Goal: Feedback & Contribution: Leave review/rating

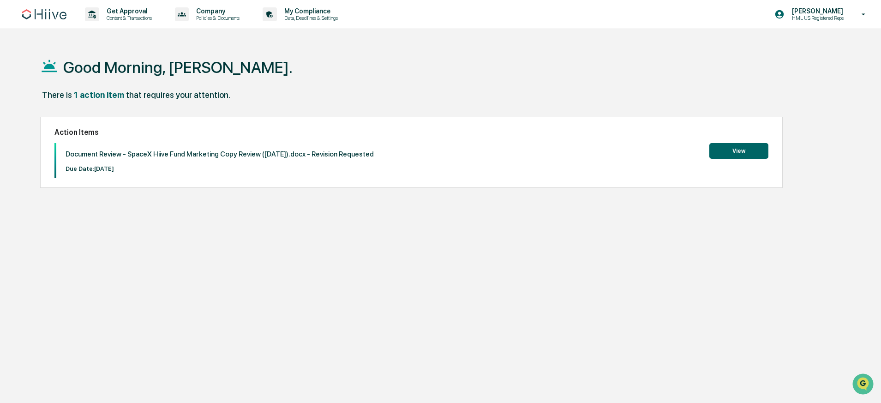
click at [739, 152] on button "View" at bounding box center [738, 151] width 59 height 16
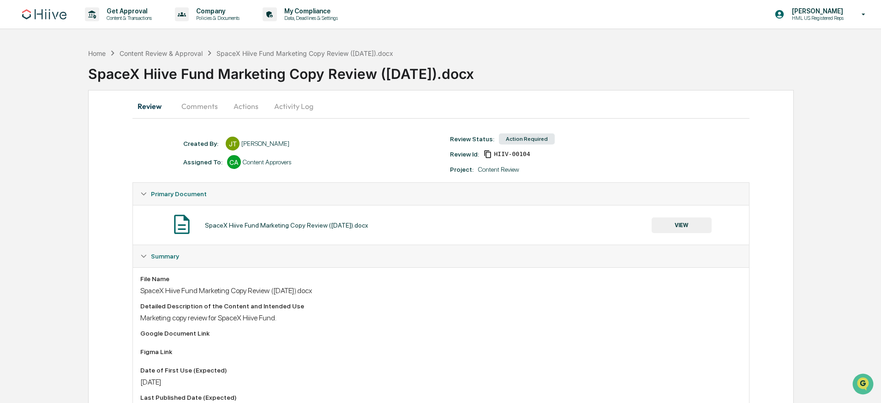
click at [204, 104] on button "Comments" at bounding box center [199, 106] width 51 height 22
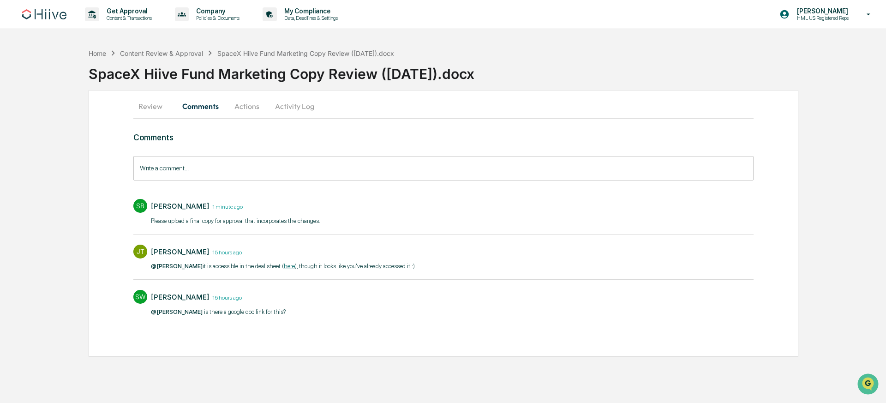
click at [254, 107] on button "Actions" at bounding box center [247, 106] width 42 height 22
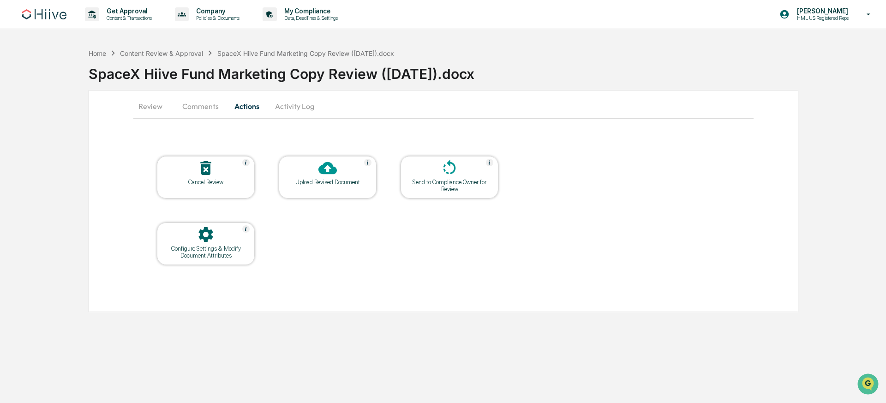
click at [160, 105] on button "Review" at bounding box center [154, 106] width 42 height 22
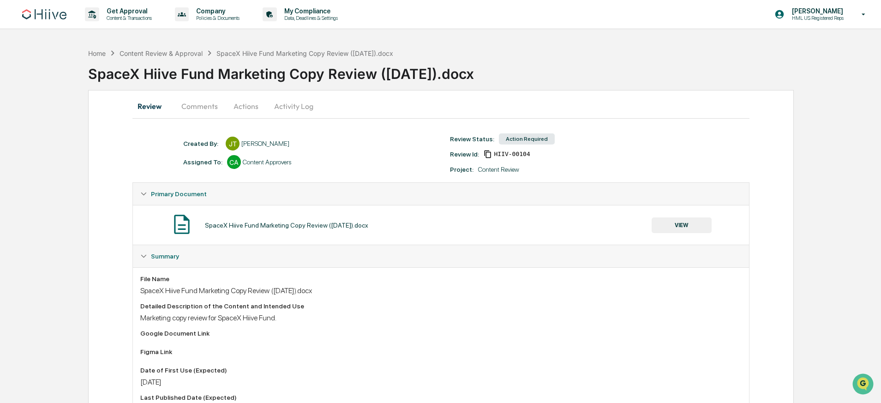
drag, startPoint x: 642, startPoint y: 227, endPoint x: 675, endPoint y: 226, distance: 32.8
click at [645, 227] on div "SpaceX Hiive Fund Marketing Copy Review ([DATE]).docx VIEW" at bounding box center [440, 225] width 601 height 24
click at [675, 226] on button "VIEW" at bounding box center [681, 225] width 60 height 16
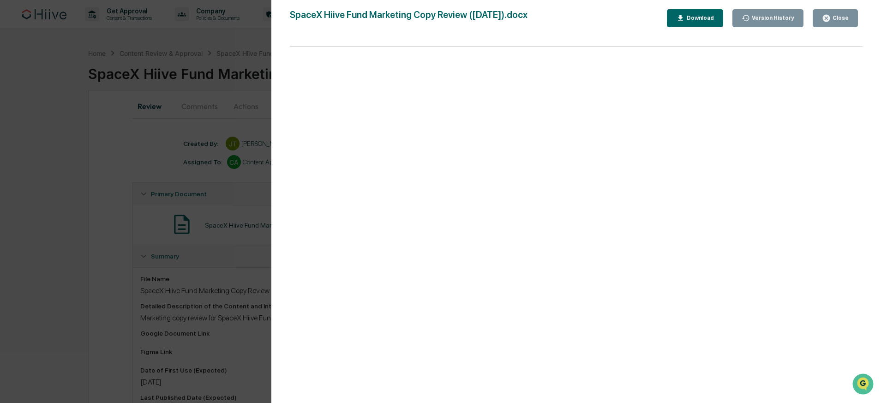
click at [204, 162] on div "Version History [DATE] 10:31 PM [PERSON_NAME] SpaceX Hiive Fund Marketing Copy …" at bounding box center [440, 201] width 881 height 403
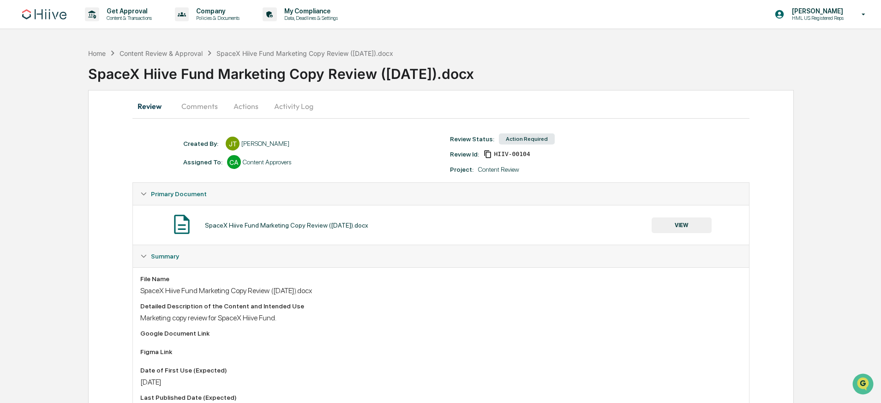
click at [209, 106] on button "Comments" at bounding box center [199, 106] width 51 height 22
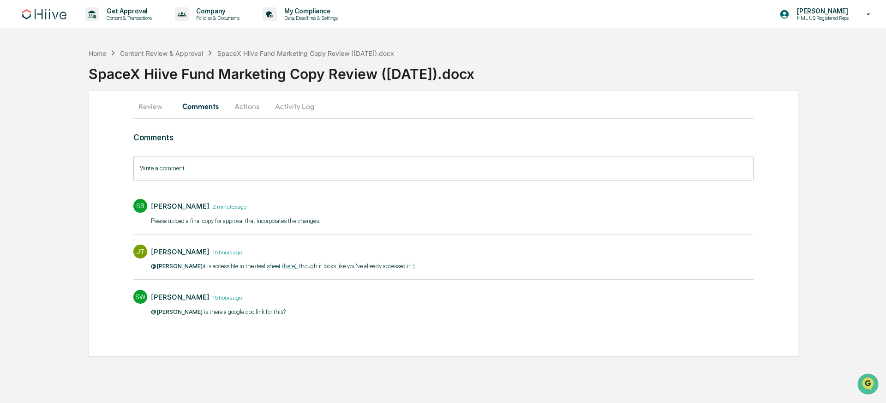
click at [244, 109] on button "Actions" at bounding box center [247, 106] width 42 height 22
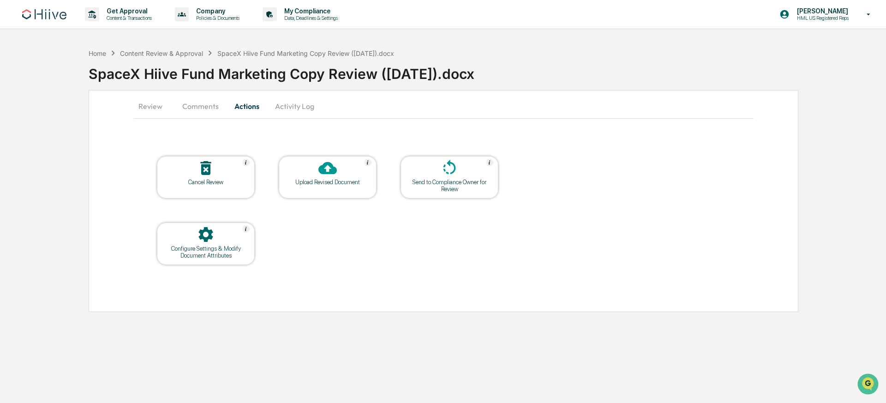
click at [321, 173] on icon at bounding box center [327, 168] width 18 height 18
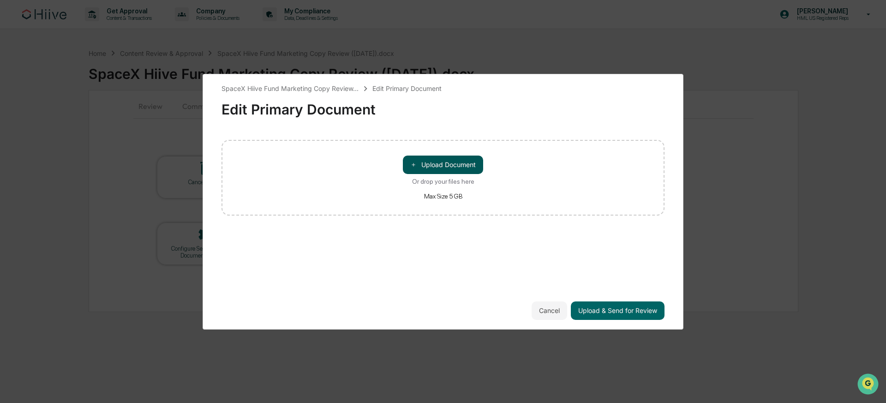
click at [445, 167] on button "＋ Upload Document" at bounding box center [443, 164] width 80 height 18
click at [585, 221] on div "SpaceX Hiive Fund Marketing Copy Review... Edit Primary Document Edit Primary D…" at bounding box center [442, 202] width 443 height 236
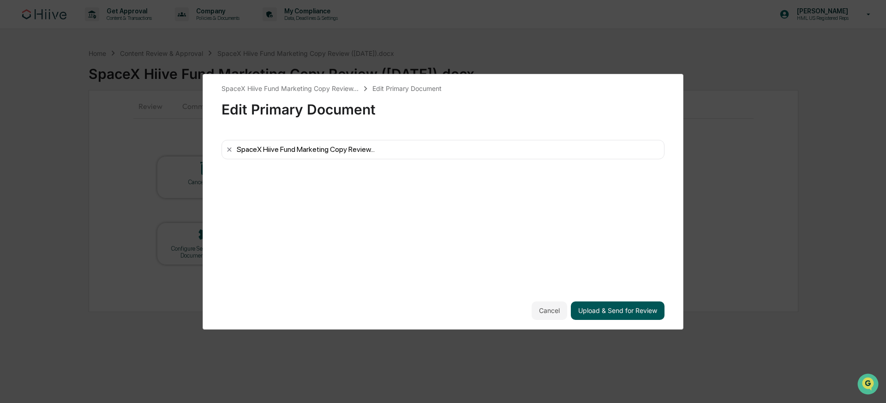
click at [613, 317] on button "Upload & Send for Review" at bounding box center [618, 310] width 94 height 18
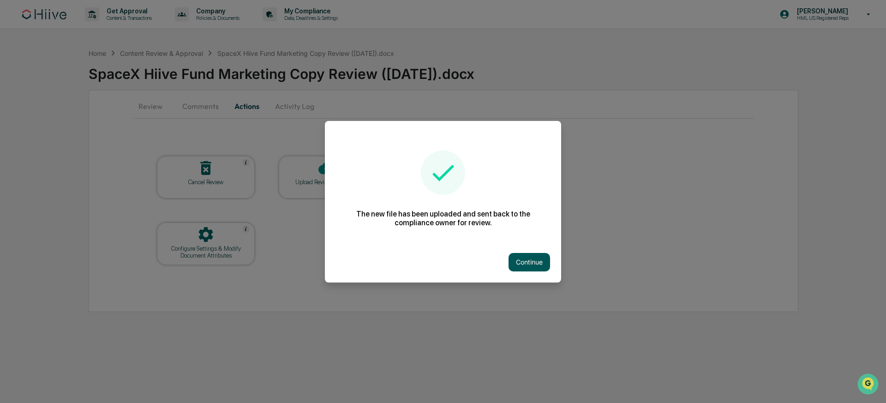
click at [528, 260] on button "Continue" at bounding box center [529, 262] width 42 height 18
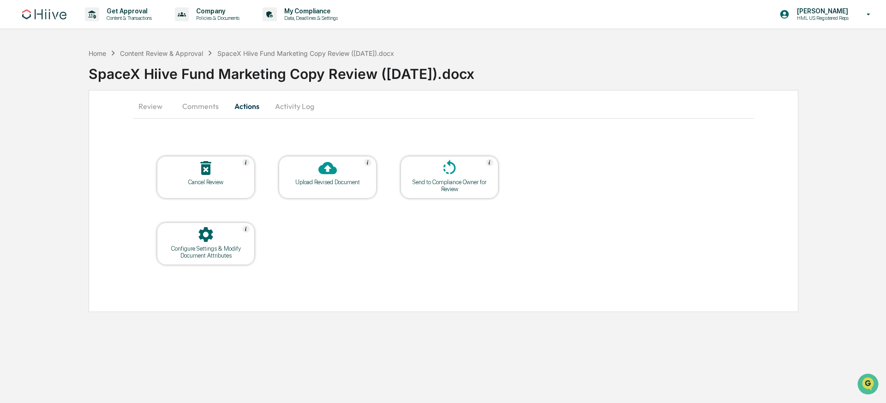
click at [197, 108] on button "Comments" at bounding box center [200, 106] width 51 height 22
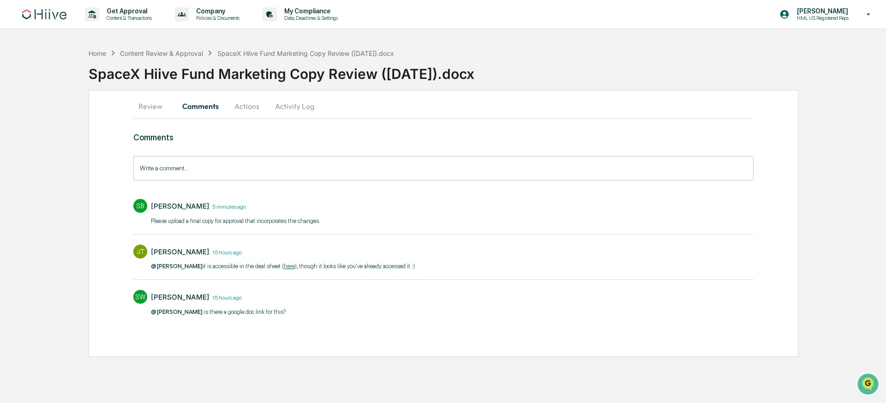
click at [146, 104] on button "Review" at bounding box center [154, 106] width 42 height 22
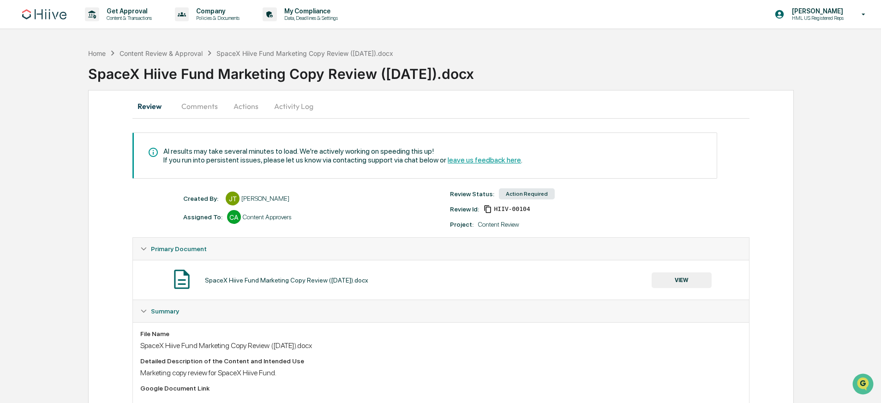
click at [201, 113] on button "Comments" at bounding box center [199, 106] width 51 height 22
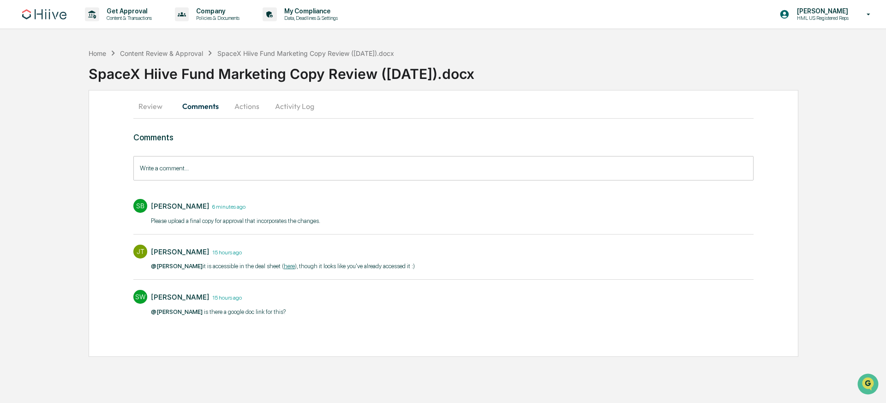
click at [189, 174] on input "Write a comment..." at bounding box center [443, 168] width 620 height 24
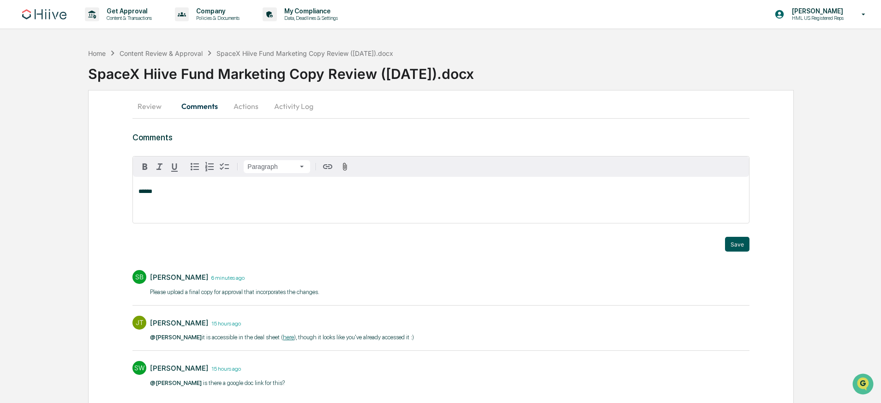
click at [744, 242] on button "Save" at bounding box center [737, 244] width 24 height 15
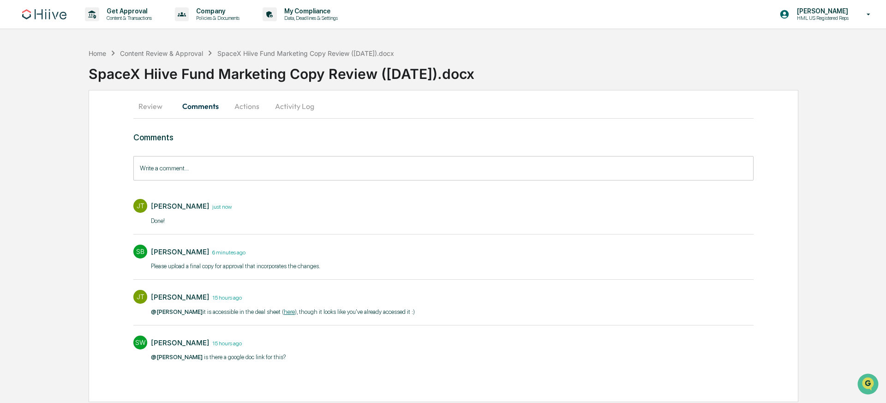
click at [765, 235] on div "Review Comments Actions Activity Log Comments Write a comment... Write a commen…" at bounding box center [444, 246] width 710 height 312
